Goal: Task Accomplishment & Management: Manage account settings

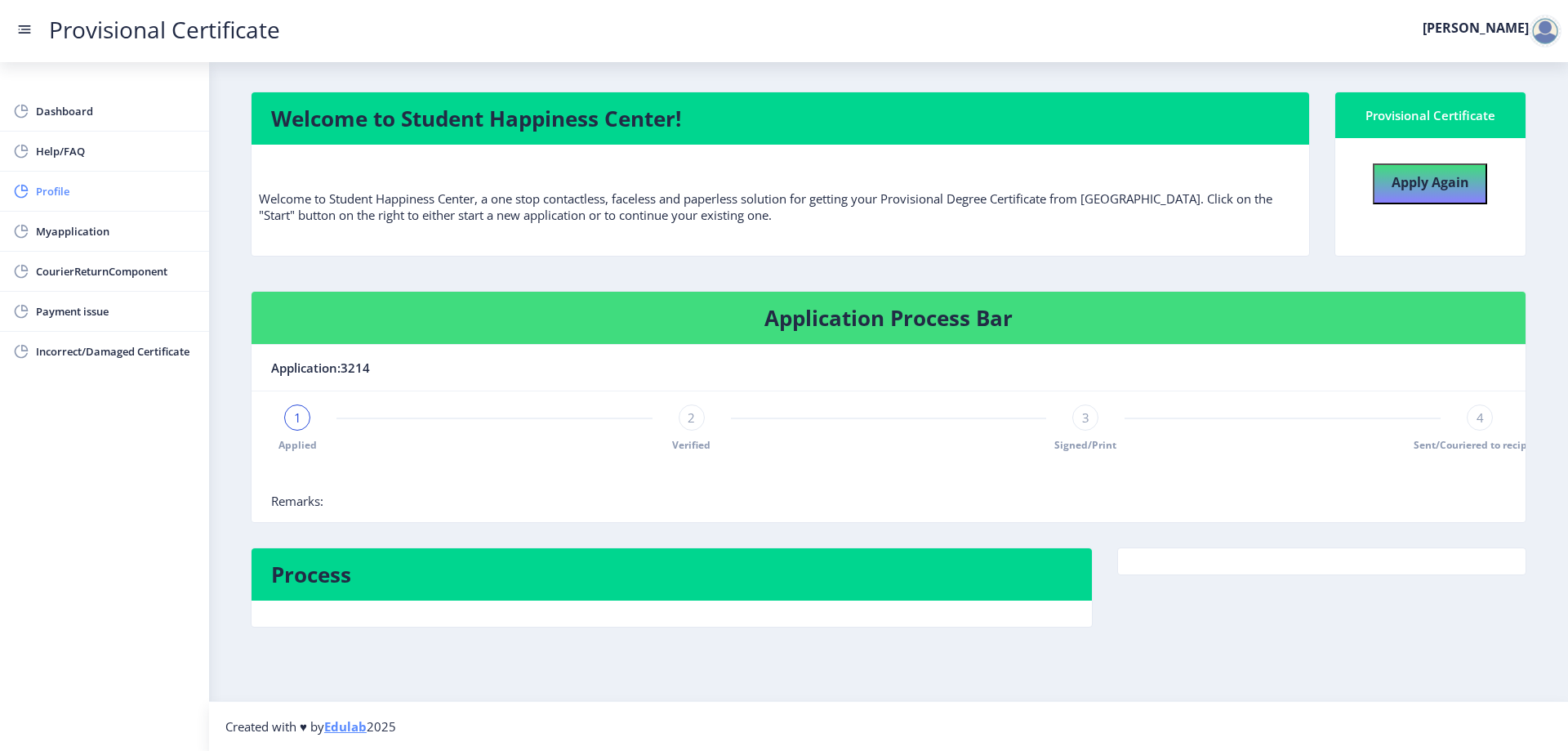
click at [159, 193] on span "Profile" at bounding box center [116, 191] width 161 height 20
select select
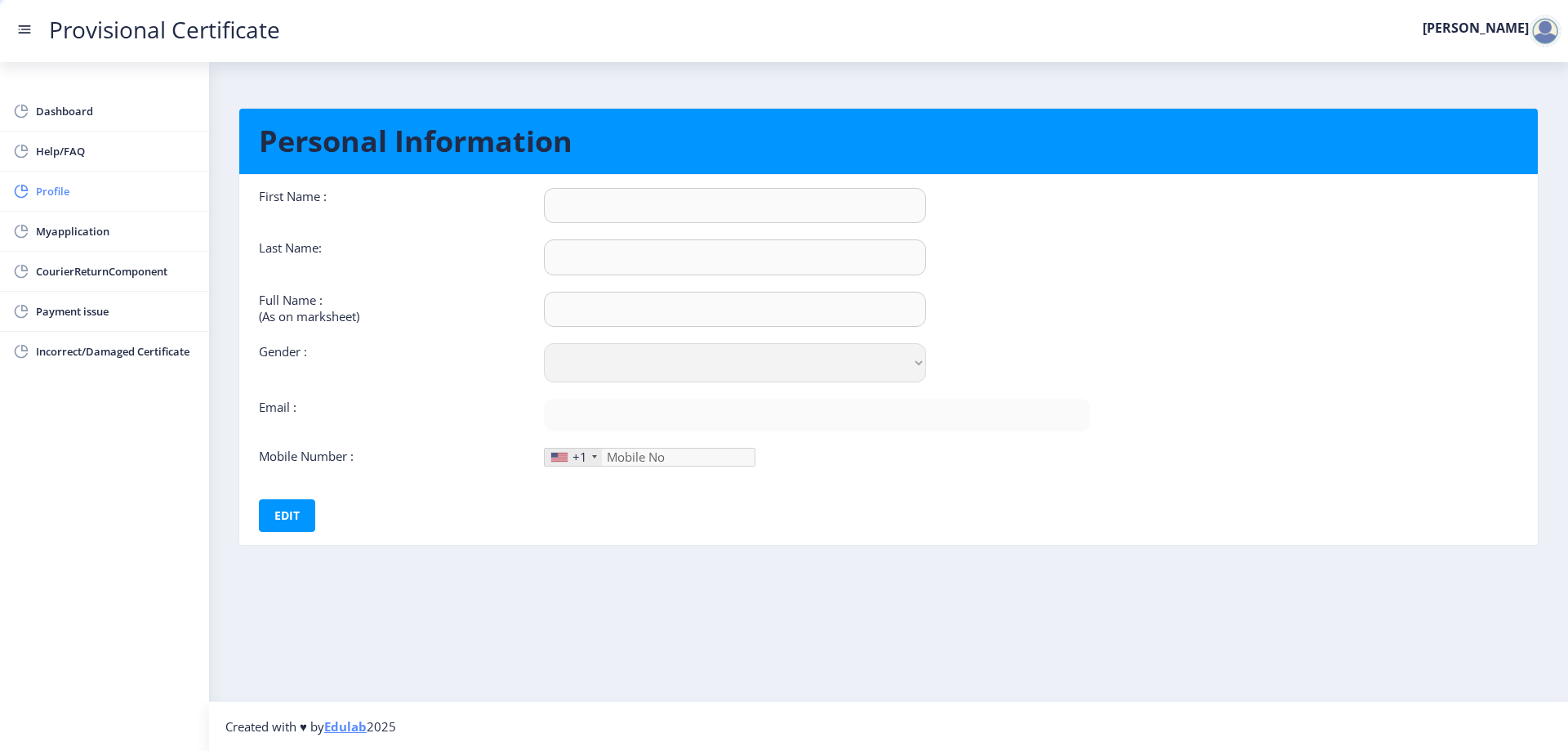
type input "[PERSON_NAME]"
type input "Sawant"
type input "Sawant [PERSON_NAME]"
select select "[DEMOGRAPHIC_DATA]"
type input "[EMAIL_ADDRESS][DOMAIN_NAME]"
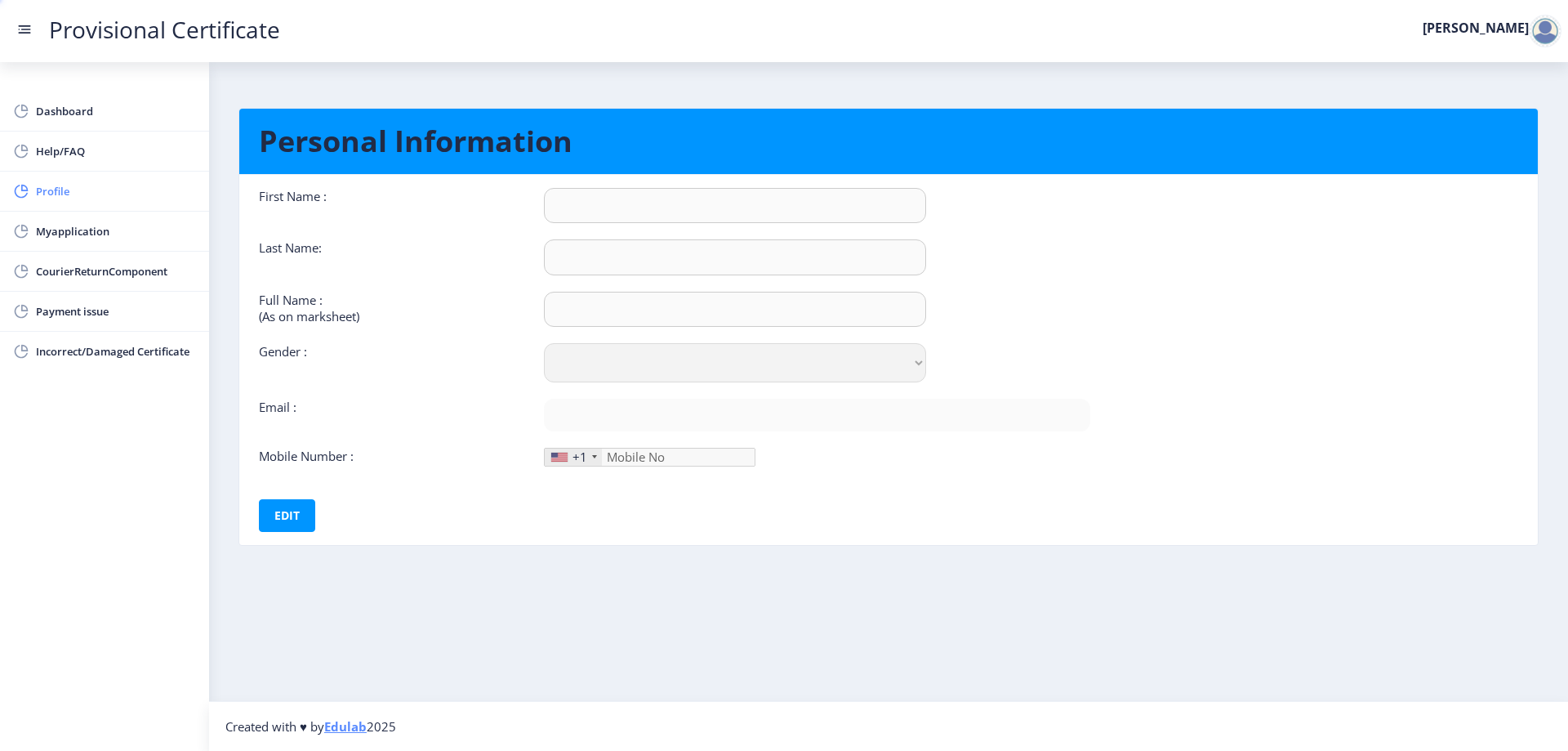
type input "8433875031"
click at [593, 458] on div at bounding box center [595, 457] width 5 height 3
click at [38, 98] on link "Dashboard" at bounding box center [104, 110] width 209 height 39
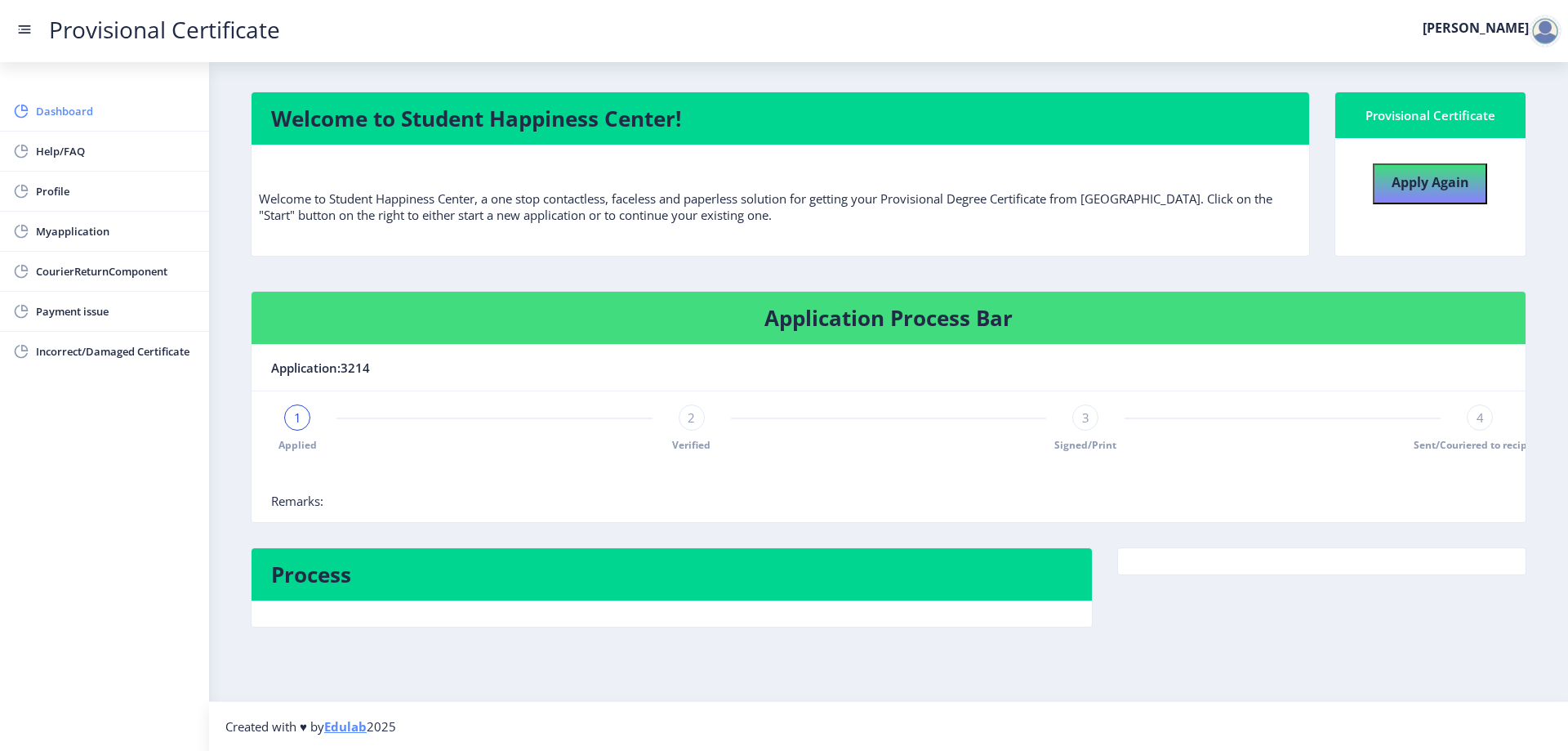
click at [101, 98] on link "Dashboard" at bounding box center [104, 110] width 209 height 39
click at [91, 158] on span "Help/FAQ" at bounding box center [116, 151] width 161 height 20
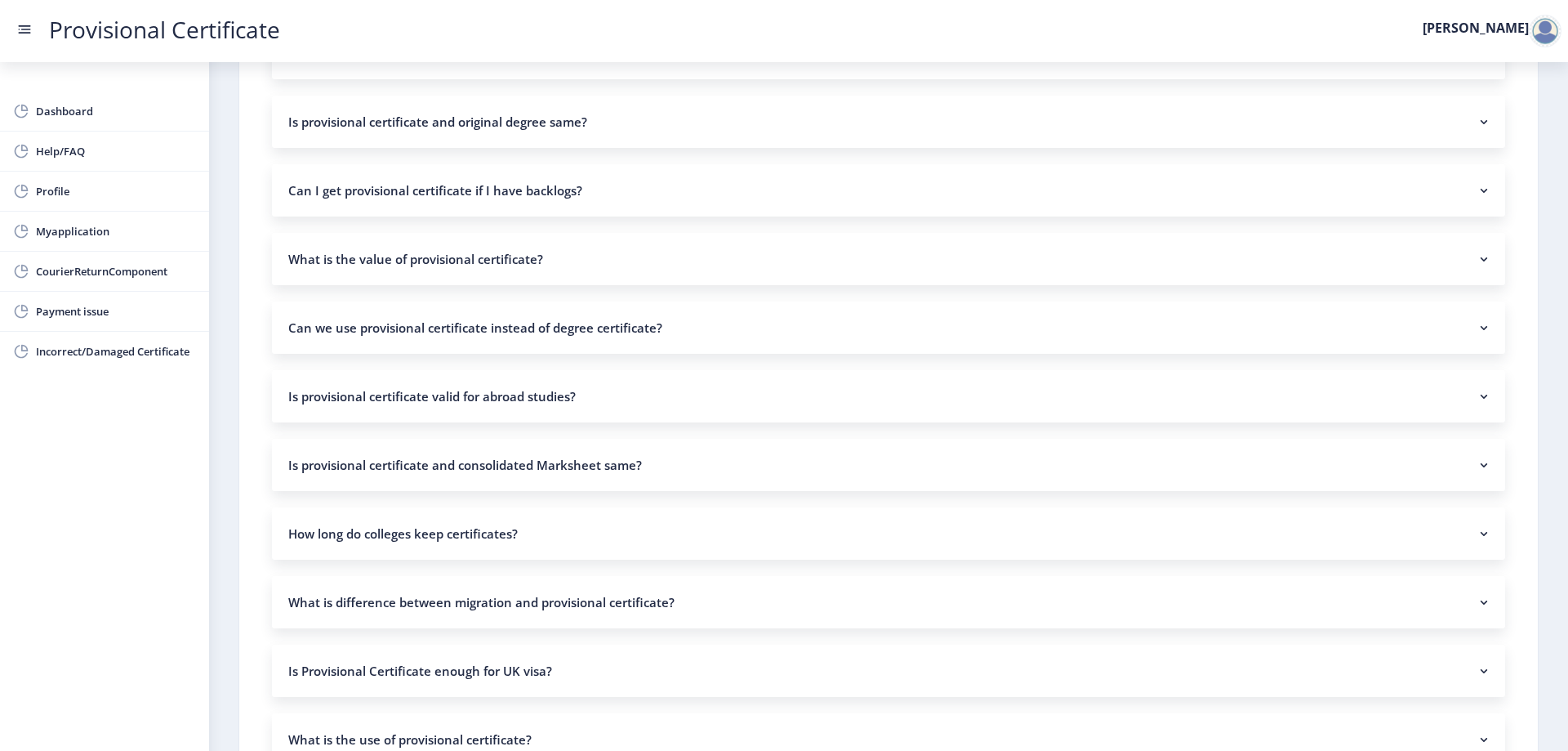
scroll to position [653, 0]
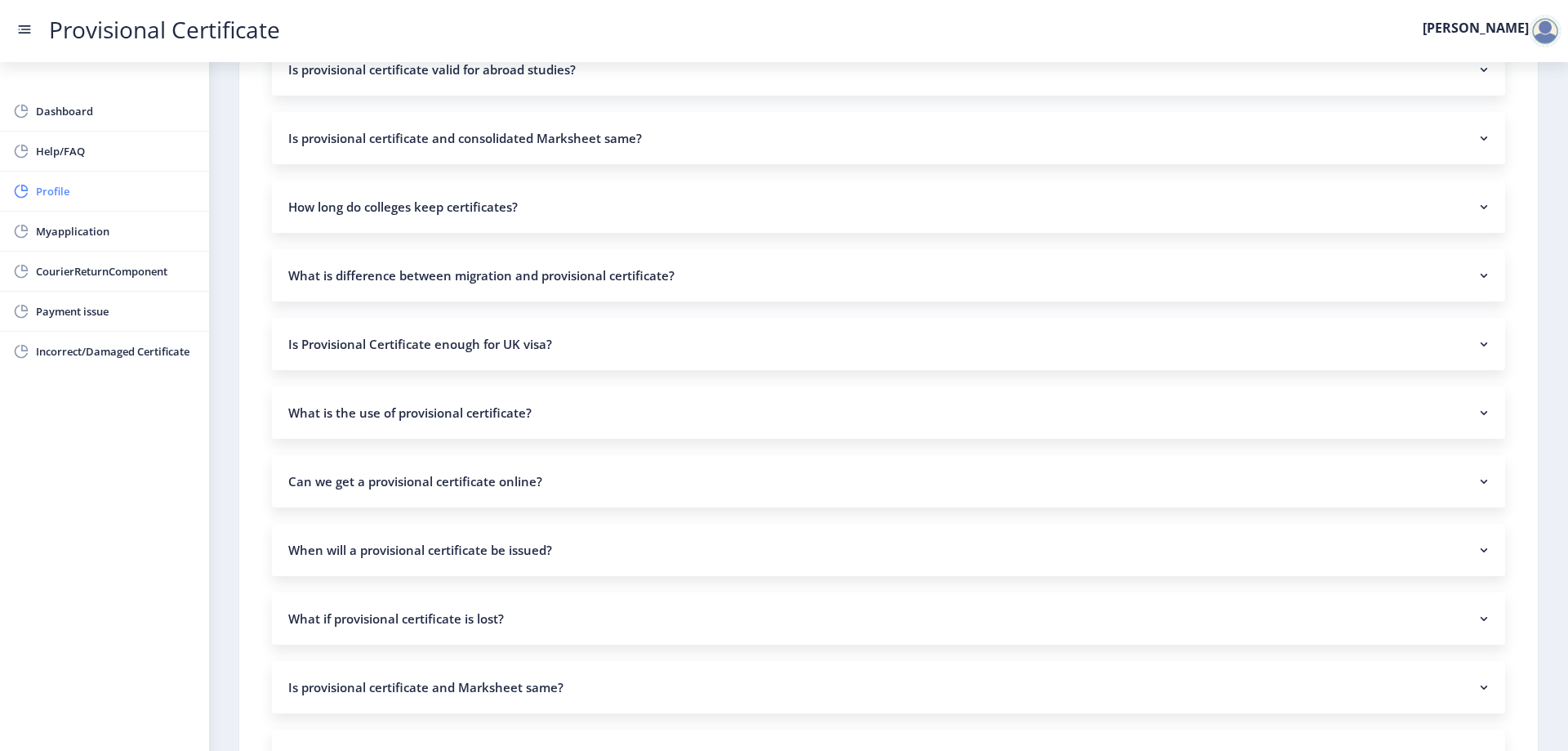
click at [87, 182] on span "Profile" at bounding box center [116, 191] width 161 height 20
select select "[DEMOGRAPHIC_DATA]"
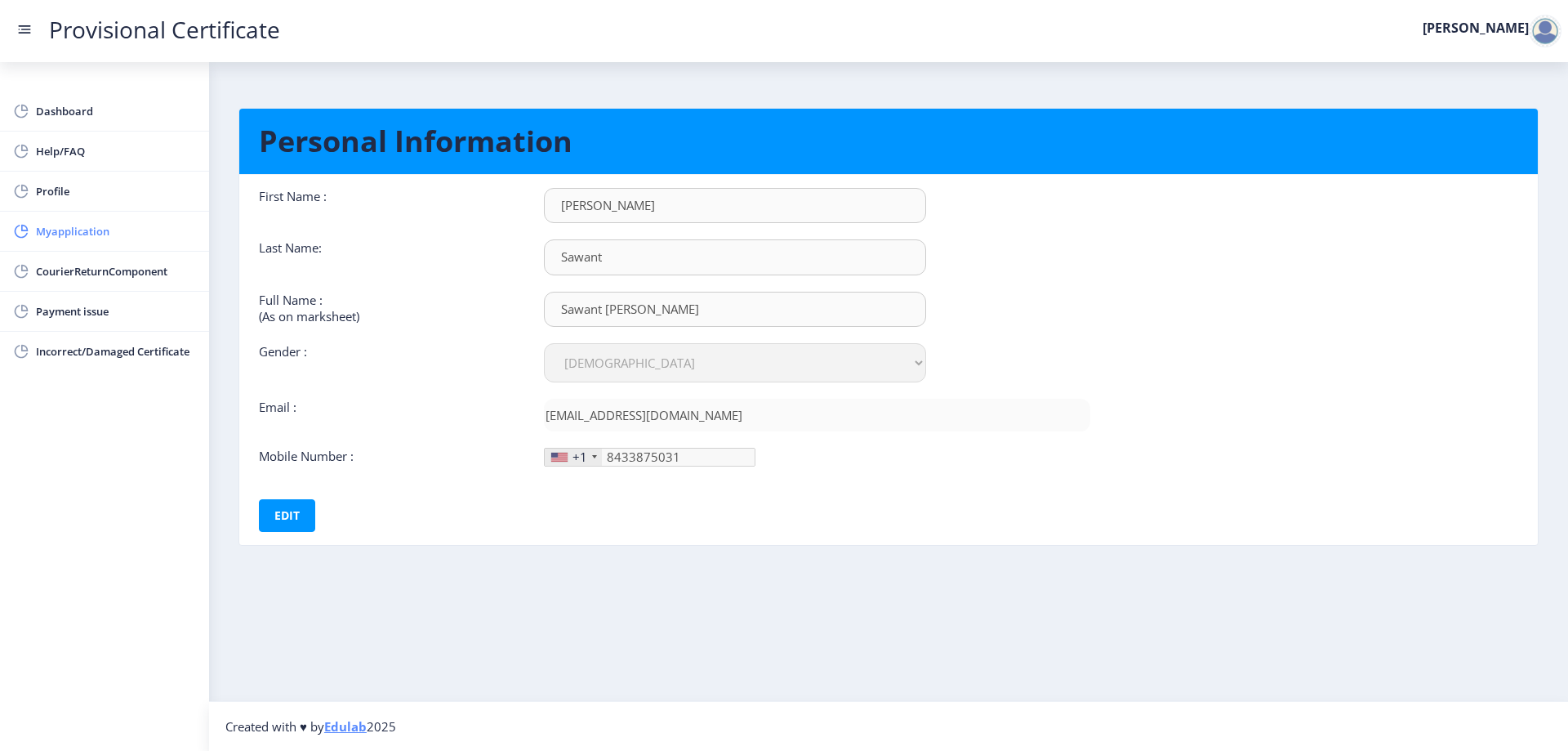
click at [91, 231] on span "Myapplication" at bounding box center [116, 230] width 161 height 20
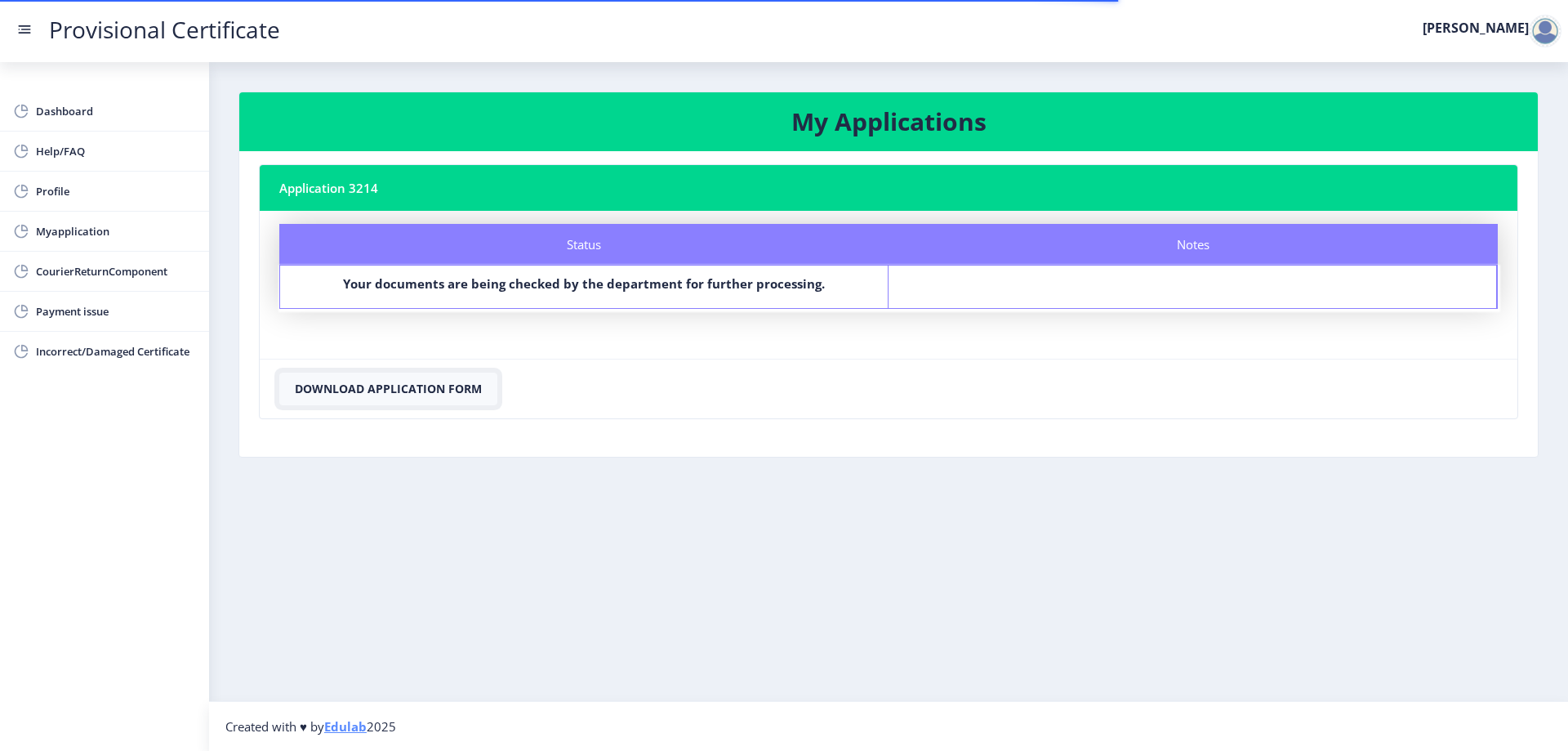
click at [419, 390] on button "Download Application Form" at bounding box center [388, 389] width 218 height 33
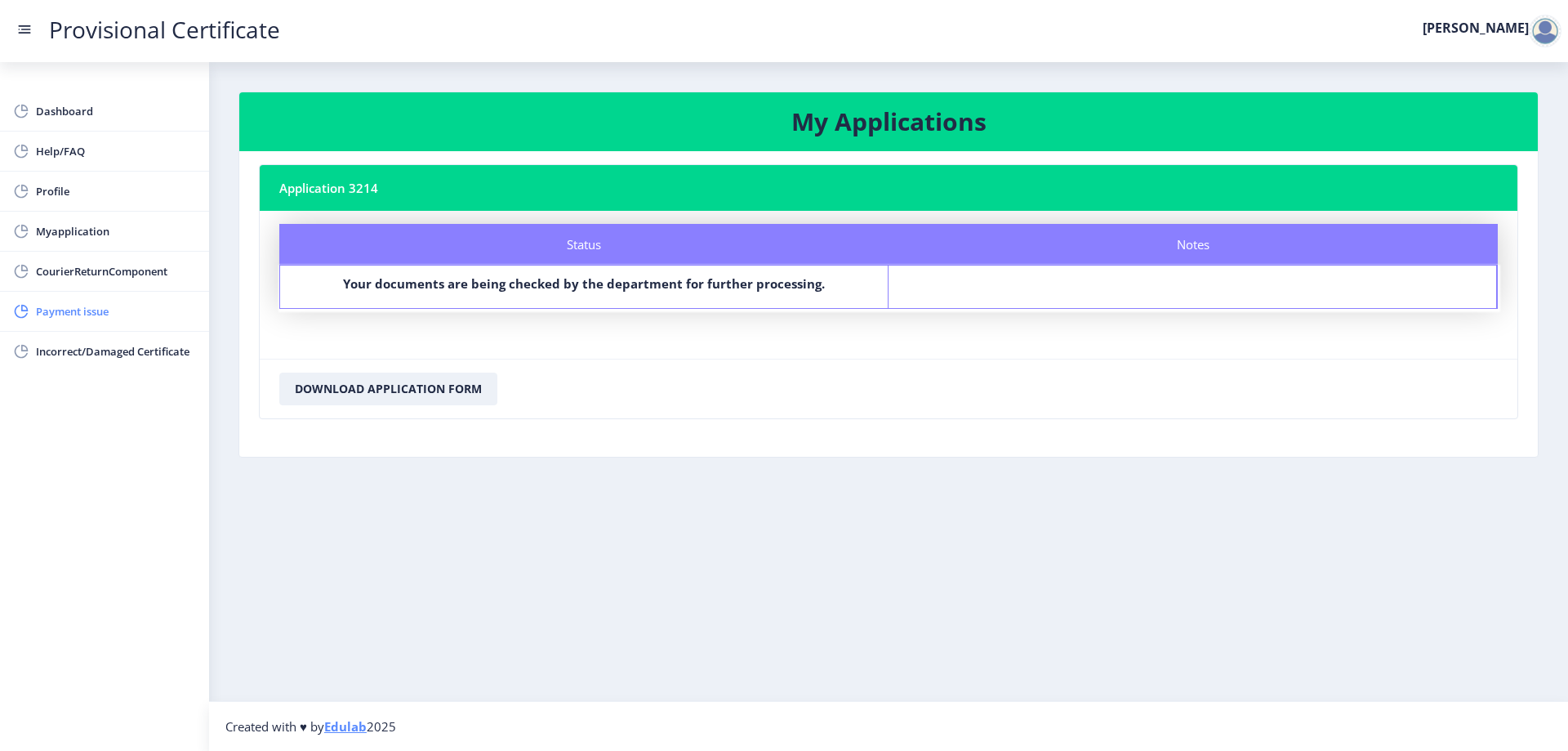
click at [69, 306] on span "Payment issue" at bounding box center [116, 311] width 161 height 20
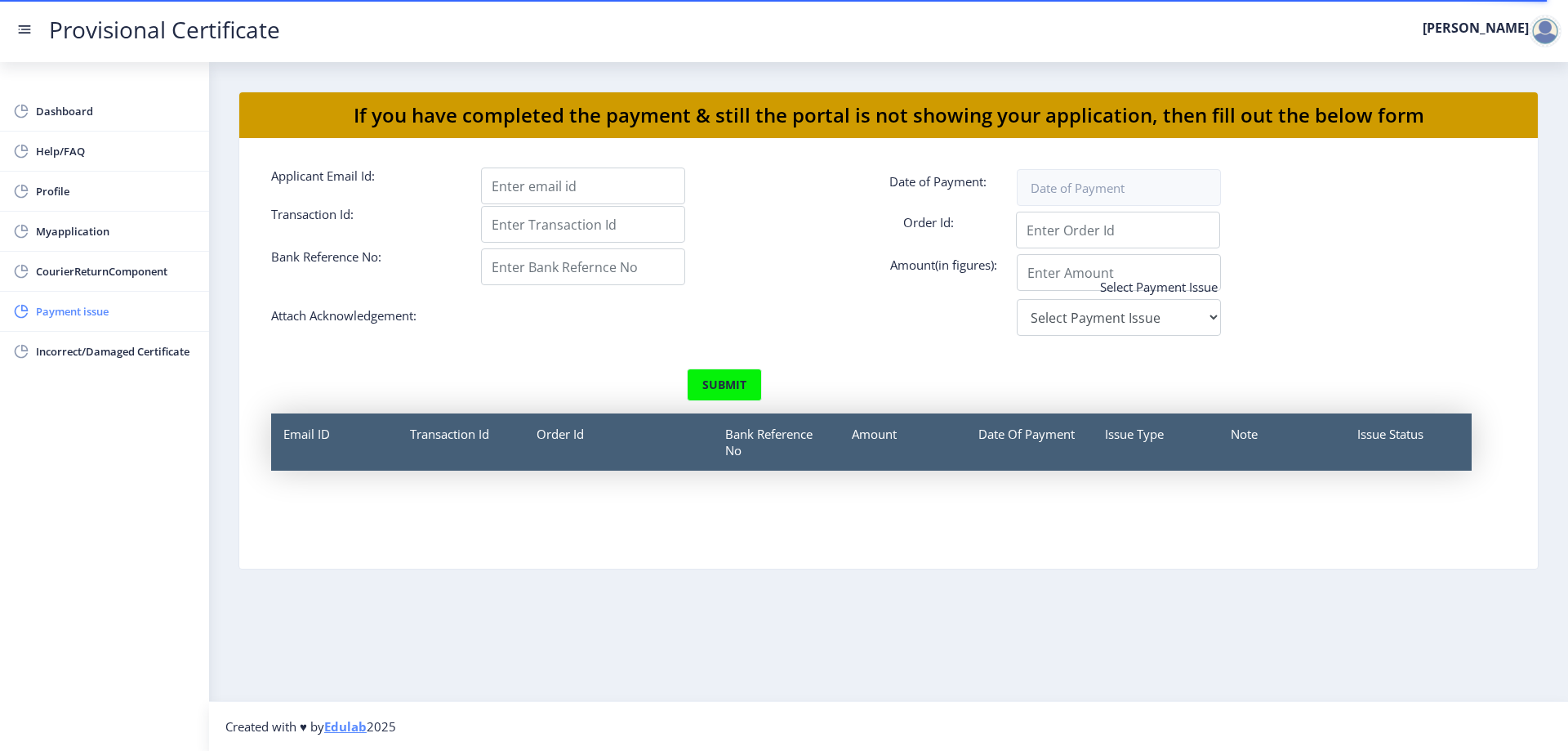
click at [102, 309] on span "Payment issue" at bounding box center [116, 311] width 161 height 20
click at [112, 361] on link "Incorrect/Damaged Certificate" at bounding box center [104, 350] width 209 height 39
